Goal: Transaction & Acquisition: Book appointment/travel/reservation

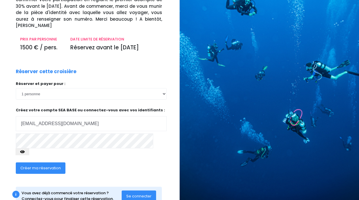
scroll to position [80, 0]
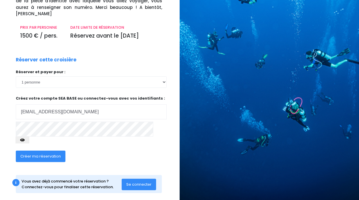
type input "laouque@hotmail.fr"
click at [142, 181] on span "Se connecter" at bounding box center [138, 183] width 25 height 5
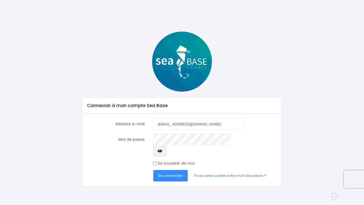
type input "[EMAIL_ADDRESS][DOMAIN_NAME]"
click at [172, 160] on label "Se souvenir de moi" at bounding box center [176, 163] width 37 height 6
click at [157, 161] on input "Se souvenir de moi" at bounding box center [155, 163] width 4 height 4
checkbox input "true"
click at [176, 173] on span "Se connecter" at bounding box center [170, 175] width 25 height 5
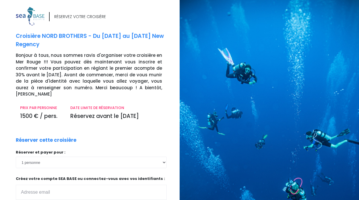
click at [147, 104] on div "RÉSERVEZ VOTRE CROISIÈRE Croisière NORD BROTHERS - Du 02/05/26 au 09/05/26 New …" at bounding box center [95, 146] width 168 height 278
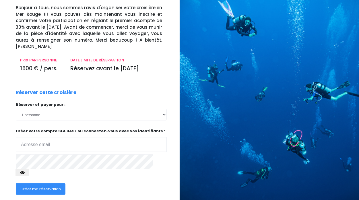
scroll to position [60, 0]
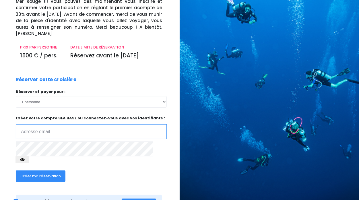
click at [99, 132] on input "email" at bounding box center [91, 131] width 151 height 15
type input "laouque@hotmail.fr"
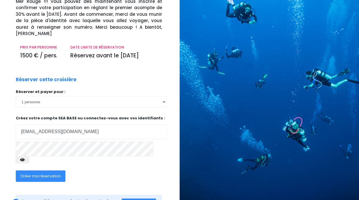
click at [25, 160] on icon "button" at bounding box center [22, 160] width 5 height 0
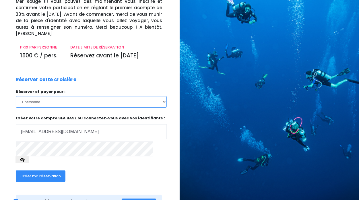
click at [16, 96] on select "1 personne 2 personnes 3 personnes 4 personnes 5 personnes" at bounding box center [91, 101] width 151 height 11
click at [163, 101] on select "1 personne 2 personnes 3 personnes 4 personnes 5 personnes" at bounding box center [91, 101] width 151 height 11
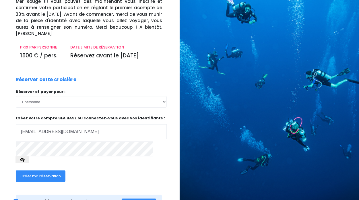
click at [48, 173] on span "Créer ma réservation" at bounding box center [40, 175] width 40 height 5
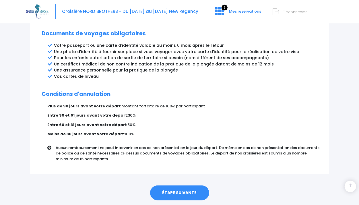
scroll to position [331, 0]
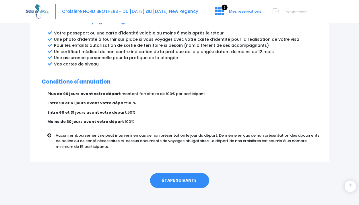
click at [167, 173] on link "ÉTAPE SUIVANTE" at bounding box center [179, 180] width 59 height 15
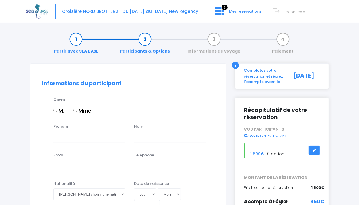
click at [56, 112] on label "M." at bounding box center [58, 111] width 11 height 8
click at [56, 112] on input "M." at bounding box center [55, 110] width 4 height 4
radio input "true"
click at [72, 134] on input "Prénom" at bounding box center [89, 136] width 72 height 11
type input "fabien"
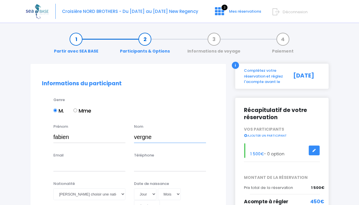
type input "vergne"
type input "laouque@hotmail.fr"
type input "0686687108"
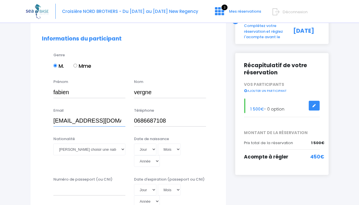
scroll to position [60, 0]
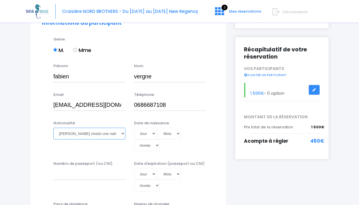
click at [53, 128] on select "Veuillez choisir une nationalité Afghane Albanaise Algerienne Allemande America…" at bounding box center [89, 133] width 72 height 11
select select "Française"
click option "Française" at bounding box center [0, 0] width 0 height 0
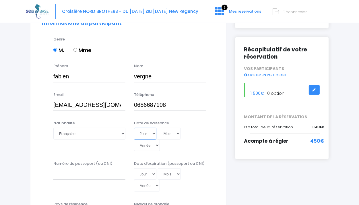
click at [134, 128] on select "Jour 01 02 03 04 05 06 07 08 09 10 11 12 13 14 15 16 17 18 19 20 21 22 23 24 25…" at bounding box center [145, 133] width 22 height 11
select select "18"
click option "18" at bounding box center [0, 0] width 0 height 0
click at [158, 128] on select "Mois 01 02 03 04 05 06 07 08 09 10 11 12" at bounding box center [169, 133] width 23 height 11
select select "11"
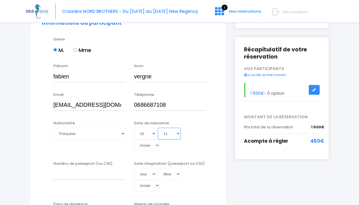
click option "11" at bounding box center [0, 0] width 0 height 0
click at [160, 139] on select "Année 2045 2044 2043 2042 2041 2040 2039 2038 2037 2036 2035 2034 2033 2032 203…" at bounding box center [147, 144] width 26 height 11
select select "1999"
type input "1999-11-18"
select select "1979"
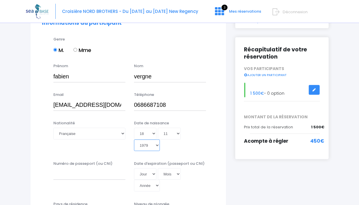
type input "1979-11-18"
select select "1975"
type input "1975-11-18"
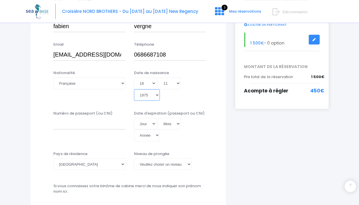
scroll to position [121, 0]
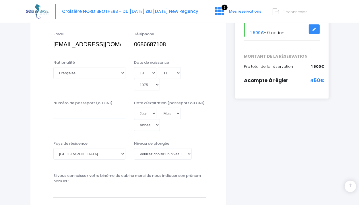
click at [95, 108] on input "Numéro de passeport (ou CNI)" at bounding box center [89, 113] width 72 height 11
type input "BHY0DTNA4"
click at [134, 108] on select "Jour 01 02 03 04 05 06 07 08 09 10 11 12 13 14 15 16 17 18 19 20 21 22 23 24 25…" at bounding box center [145, 113] width 22 height 11
select select "14"
click option "14" at bounding box center [0, 0] width 0 height 0
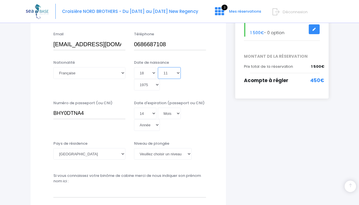
click at [158, 67] on select "Mois 01 02 03 04 05 06 07 08 09 10 11 12" at bounding box center [169, 72] width 23 height 11
select select "12"
click option "12" at bounding box center [0, 0] width 0 height 0
type input "1975-12-18"
click at [134, 79] on select "Année 2045 2044 2043 2042 2041 2040 2039 2038 2037 2036 2035 2034 2033 2032 203…" at bounding box center [147, 84] width 26 height 11
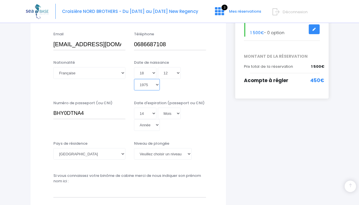
select select "2031"
click option "2031" at bounding box center [0, 0] width 0 height 0
type input "2031-12-18"
click at [158, 108] on select "Mois 01 02 03 04 05 06 07 08 09 10 11 12" at bounding box center [169, 113] width 23 height 11
select select "12"
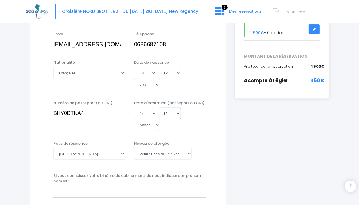
click option "12" at bounding box center [0, 0] width 0 height 0
select select "2031"
click option "2031" at bounding box center [0, 0] width 0 height 0
type input "2031-12-14"
click at [158, 67] on select "Mois 01 02 03 04 05 06 07 08 09 10 11 12" at bounding box center [169, 72] width 23 height 11
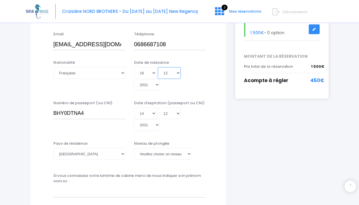
select select "11"
click option "11" at bounding box center [0, 0] width 0 height 0
type input "2031-11-18"
select select "1975"
click option "1975" at bounding box center [0, 0] width 0 height 0
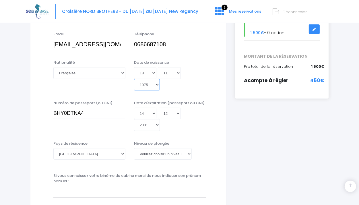
type input "1975-11-18"
click at [134, 148] on select "Veuillez choisir un niveau de plongée Non plongeur Junior OW diver Adventure OW…" at bounding box center [163, 153] width 58 height 11
select select "N4"
click option "N4" at bounding box center [0, 0] width 0 height 0
click at [134, 148] on select "Veuillez choisir un niveau de plongée Non plongeur Junior OW diver Adventure OW…" at bounding box center [163, 153] width 58 height 11
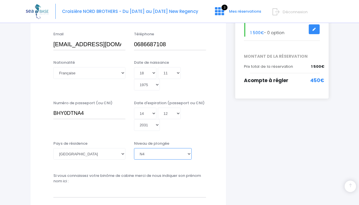
click option "N4" at bounding box center [0, 0] width 0 height 0
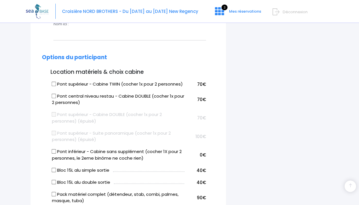
scroll to position [272, 0]
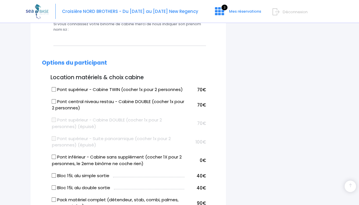
click at [99, 98] on label "Pont central niveau restau - Cabine DOUBLE (cocher 1x pour 2 personnes)" at bounding box center [118, 104] width 132 height 13
click at [56, 99] on input "Pont central niveau restau - Cabine DOUBLE (cocher 1x pour 2 personnes)" at bounding box center [54, 101] width 5 height 5
checkbox input "true"
click at [56, 86] on label "Pont supérieur - Cabine TWIN (cocher 1x pour 2 personnes)" at bounding box center [117, 89] width 131 height 7
click at [56, 87] on input "Pont supérieur - Cabine TWIN (cocher 1x pour 2 personnes)" at bounding box center [54, 89] width 5 height 5
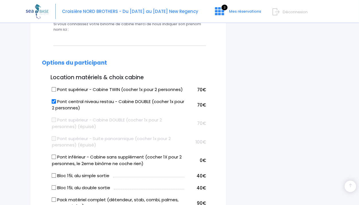
checkbox input "true"
click at [54, 99] on input "Pont central niveau restau - Cabine DOUBLE (cocher 1x pour 2 personnes)" at bounding box center [54, 101] width 5 height 5
checkbox input "false"
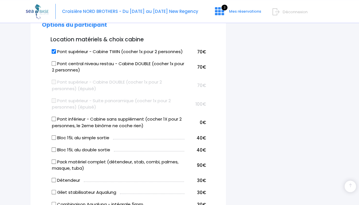
scroll to position [333, 0]
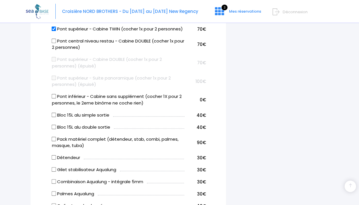
click at [77, 124] on label "Bloc 15L alu double sortie" at bounding box center [81, 127] width 58 height 7
click at [56, 124] on input "Bloc 15L alu double sortie" at bounding box center [54, 126] width 5 height 5
checkbox input "true"
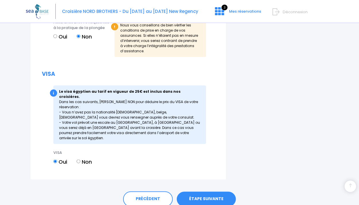
scroll to position [725, 0]
click at [210, 191] on link "ÉTAPE SUIVANTE" at bounding box center [206, 198] width 59 height 15
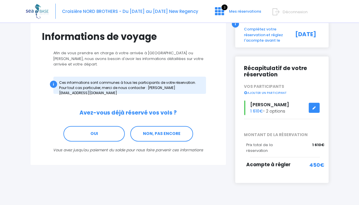
scroll to position [48, 0]
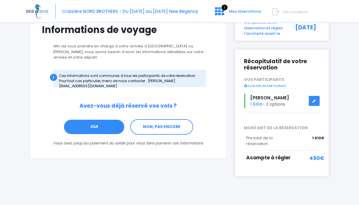
click at [104, 119] on link "OUI" at bounding box center [93, 126] width 61 height 15
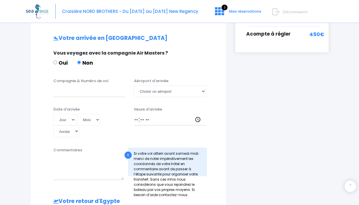
scroll to position [172, 0]
click at [89, 86] on input "Compagnie & Numéro de vol" at bounding box center [89, 90] width 72 height 11
paste input "easyJet U2 4471"
type input "easyJet U2 4471"
select select "Hurghada"
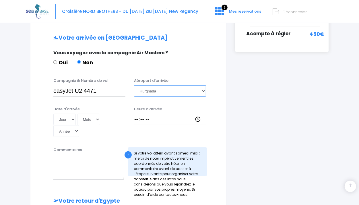
click option "Hurghada" at bounding box center [0, 0] width 0 height 0
click at [53, 114] on select "Jour 01 02 03 04 05 06 07 08 09 10 11 12 13 14 15 16 17 18 19 20 21 22 23 24 25…" at bounding box center [64, 119] width 22 height 11
select select "02"
click option "02" at bounding box center [0, 0] width 0 height 0
click at [77, 114] on select "Mois 01 02 03 04 05 06 07 08 09 10 11 12" at bounding box center [88, 119] width 23 height 11
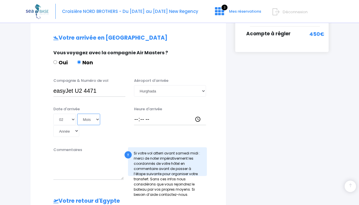
select select "05"
click option "05" at bounding box center [0, 0] width 0 height 0
select select "2025"
click option "2025" at bounding box center [0, 0] width 0 height 0
type input "2025-05-02"
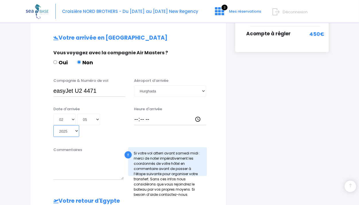
select select "2026"
click option "2026" at bounding box center [0, 0] width 0 height 0
type input "2026-05-02"
click at [160, 114] on input "Heure d'arrivée" at bounding box center [170, 119] width 72 height 11
type input "19:30"
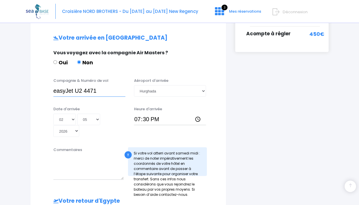
click at [98, 85] on input "easyJet U2 4471" at bounding box center [89, 90] width 72 height 11
paste input "EJU4471 flight"
type input "easyJet EJU4471 flight"
drag, startPoint x: 74, startPoint y: 84, endPoint x: 53, endPoint y: 82, distance: 20.5
click at [53, 85] on input "easyJet EJU4471 flight" at bounding box center [89, 90] width 72 height 11
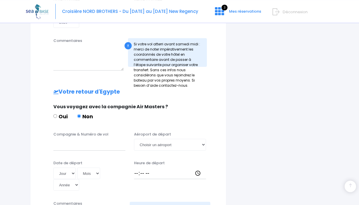
scroll to position [293, 0]
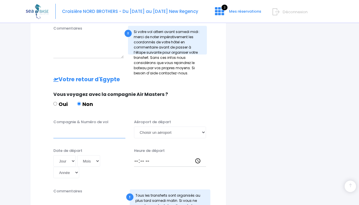
click at [76, 126] on input "Compagnie & Numéro de vol" at bounding box center [89, 131] width 72 height 11
paste input "easyJet"
paste input "EJU4472"
type input "easyJet EJU4472"
click at [53, 155] on select "Jour 01 02 03 04 05 06 07 08 09 10 11 12 13 14 15 16 17 18 19 20 21 22 23 24 25…" at bounding box center [64, 160] width 22 height 11
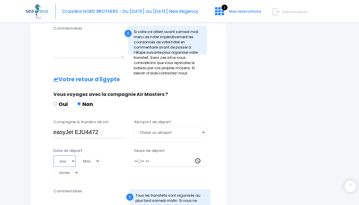
select select "09"
click option "09" at bounding box center [0, 0] width 0 height 0
click at [77, 155] on select "Mois 01 02 03 04 05 06 07 08 09 10 11 12" at bounding box center [88, 160] width 23 height 11
select select "05"
click option "05" at bounding box center [0, 0] width 0 height 0
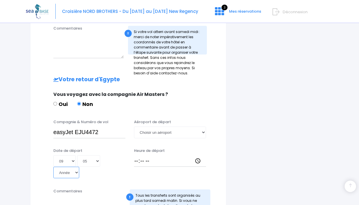
click at [53, 167] on select "Année 2045 2044 2043 2042 2041 2040 2039 2038 2037 2036 2035 2034 2033 2032 203…" at bounding box center [66, 172] width 26 height 11
select select "2026"
click option "2026" at bounding box center [0, 0] width 0 height 0
type input "2026-05-09"
click at [138, 155] on input "Heure de départ" at bounding box center [170, 160] width 72 height 11
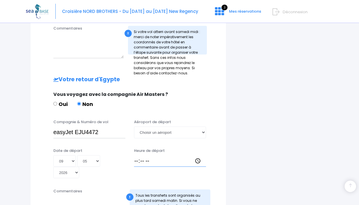
click at [138, 155] on input "Heure de départ" at bounding box center [170, 160] width 72 height 11
type input "20:15"
click at [134, 126] on select "Choisir un aéroport Hurghada Marsa Alam" at bounding box center [170, 131] width 72 height 11
select select "Hurghada"
click option "Hurghada" at bounding box center [0, 0] width 0 height 0
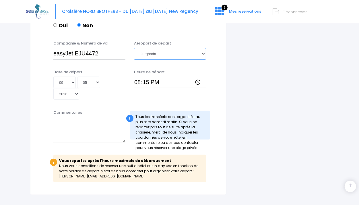
scroll to position [382, 0]
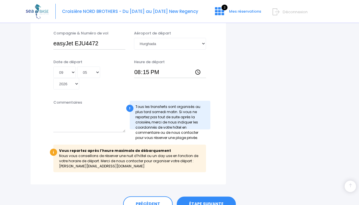
click at [202, 196] on link "ÉTAPE SUIVANTE" at bounding box center [206, 203] width 59 height 15
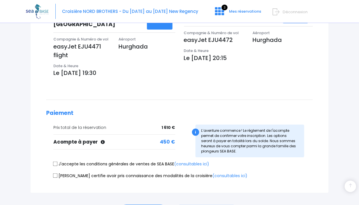
scroll to position [212, 0]
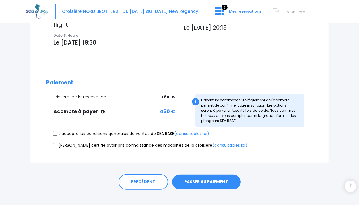
click at [55, 131] on input "J'accepte les conditions générales de ventes de SEA BASE (consultables ici)" at bounding box center [55, 133] width 5 height 5
checkbox input "true"
click at [56, 142] on input "[PERSON_NAME] certifie avoir pris connaissance des modalités de la croisière (c…" at bounding box center [55, 144] width 5 height 5
checkbox input "true"
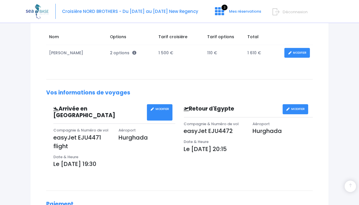
scroll to position [0, 0]
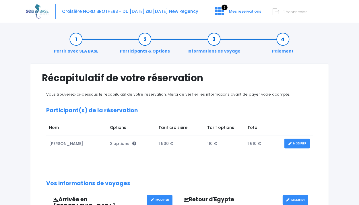
click at [213, 40] on link "Informations de voyage" at bounding box center [213, 45] width 59 height 18
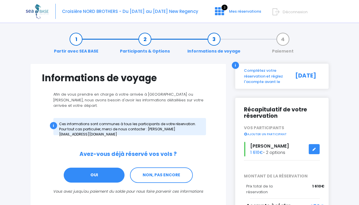
click at [145, 40] on link "Participants & Options" at bounding box center [145, 45] width 56 height 18
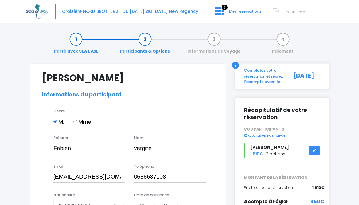
select select "N4"
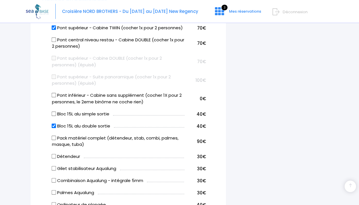
scroll to position [363, 0]
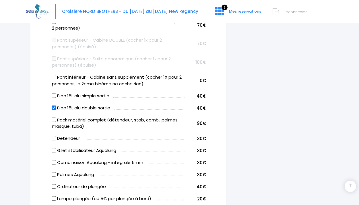
click at [56, 105] on input "Bloc 15L alu double sortie" at bounding box center [54, 107] width 5 height 5
checkbox input "false"
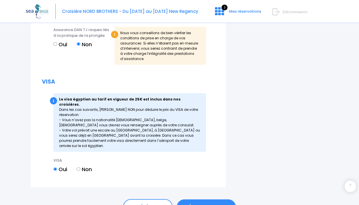
scroll to position [736, 0]
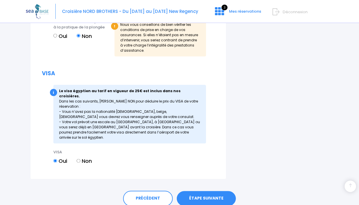
click at [210, 191] on link "ÉTAPE SUIVANTE" at bounding box center [206, 198] width 59 height 15
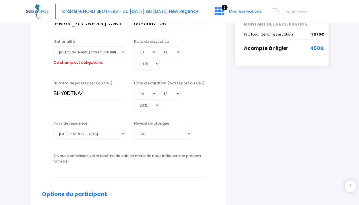
scroll to position [142, 0]
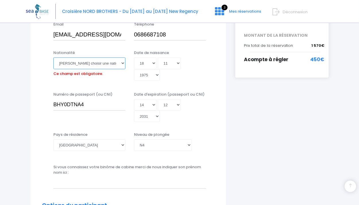
select select "Française"
click option "Française" at bounding box center [0, 0] width 0 height 0
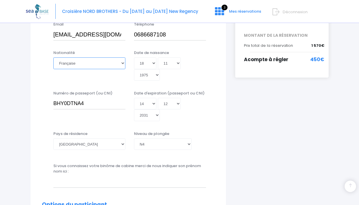
click at [109, 62] on select "Veuillez choisir une nationalité Afghane Albanaise Algerienne Allemande America…" at bounding box center [89, 62] width 72 height 11
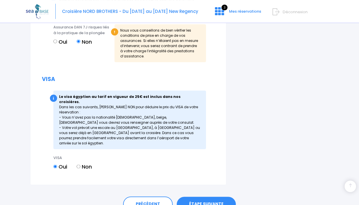
scroll to position [736, 0]
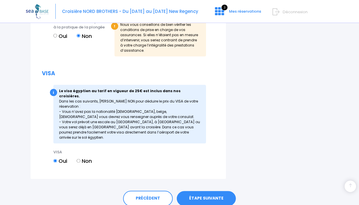
click at [206, 191] on link "ÉTAPE SUIVANTE" at bounding box center [206, 198] width 59 height 15
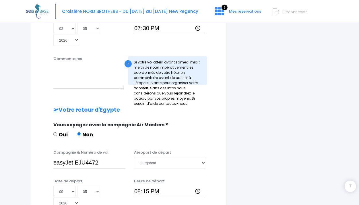
scroll to position [342, 0]
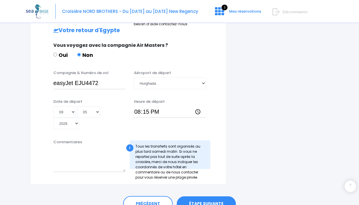
click at [210, 196] on link "ÉTAPE SUIVANTE" at bounding box center [206, 203] width 59 height 15
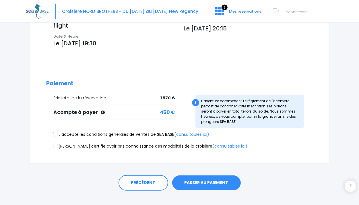
scroll to position [212, 0]
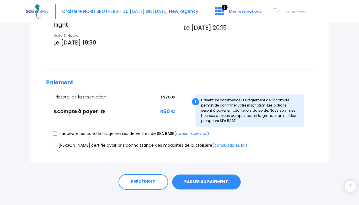
click at [56, 131] on input "J'accepte les conditions générales de ventes de SEA BASE (consultables ici)" at bounding box center [55, 133] width 5 height 5
checkbox input "true"
click at [55, 142] on input "[PERSON_NAME] certifie avoir pris connaissance des modalités de la croisière (c…" at bounding box center [55, 144] width 5 height 5
checkbox input "true"
click at [201, 174] on button "PASSER AU PAIEMENT" at bounding box center [206, 181] width 69 height 15
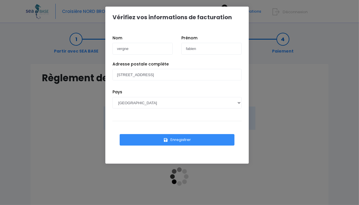
click at [179, 140] on button "Enregistrer" at bounding box center [177, 139] width 115 height 11
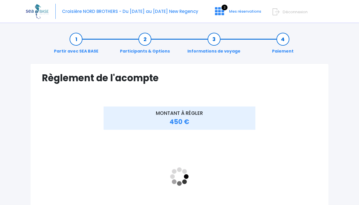
click at [300, 186] on div "MONTANT À RÉGLER 450 €" at bounding box center [179, 183] width 275 height 155
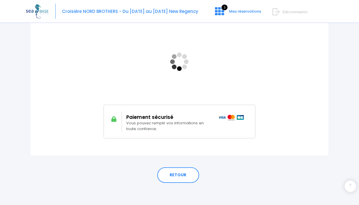
scroll to position [115, 0]
click at [286, 79] on div "MONTANT À RÉGLER 450 €" at bounding box center [179, 68] width 275 height 155
click at [177, 176] on link "RETOUR" at bounding box center [178, 174] width 42 height 15
